Goal: Task Accomplishment & Management: Manage account settings

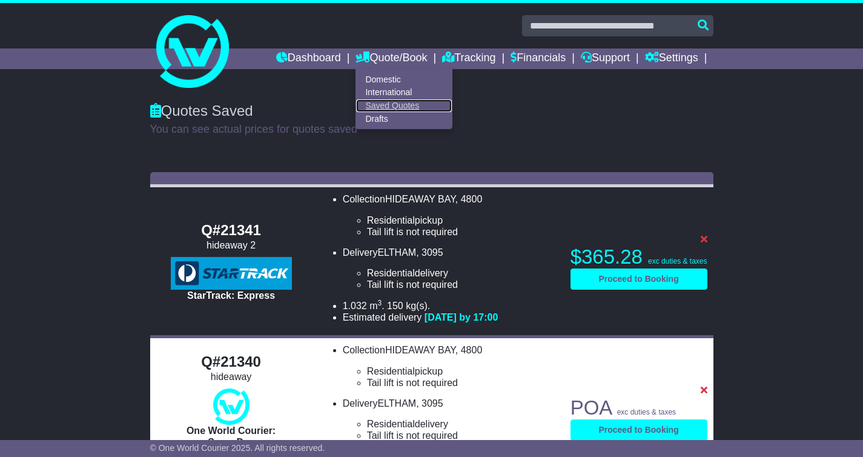
click at [373, 104] on link "Saved Quotes" at bounding box center [404, 105] width 96 height 13
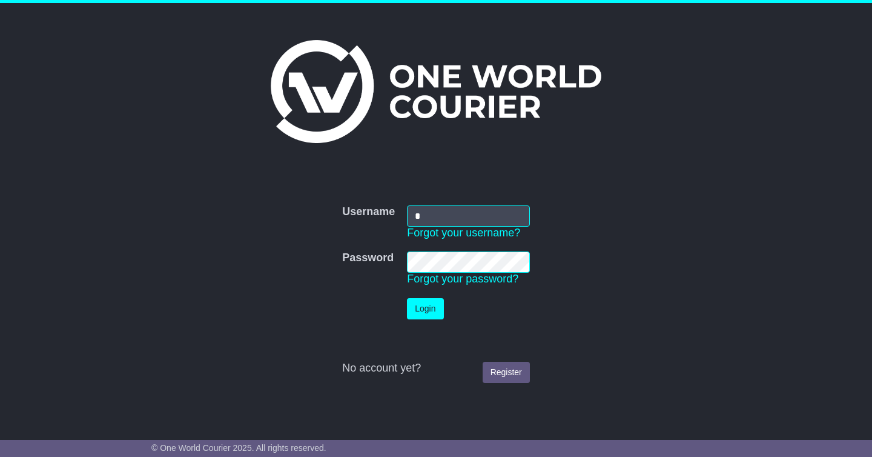
type input "**********"
click at [432, 307] on button "Login" at bounding box center [425, 308] width 36 height 21
